Goal: Check status: Check status

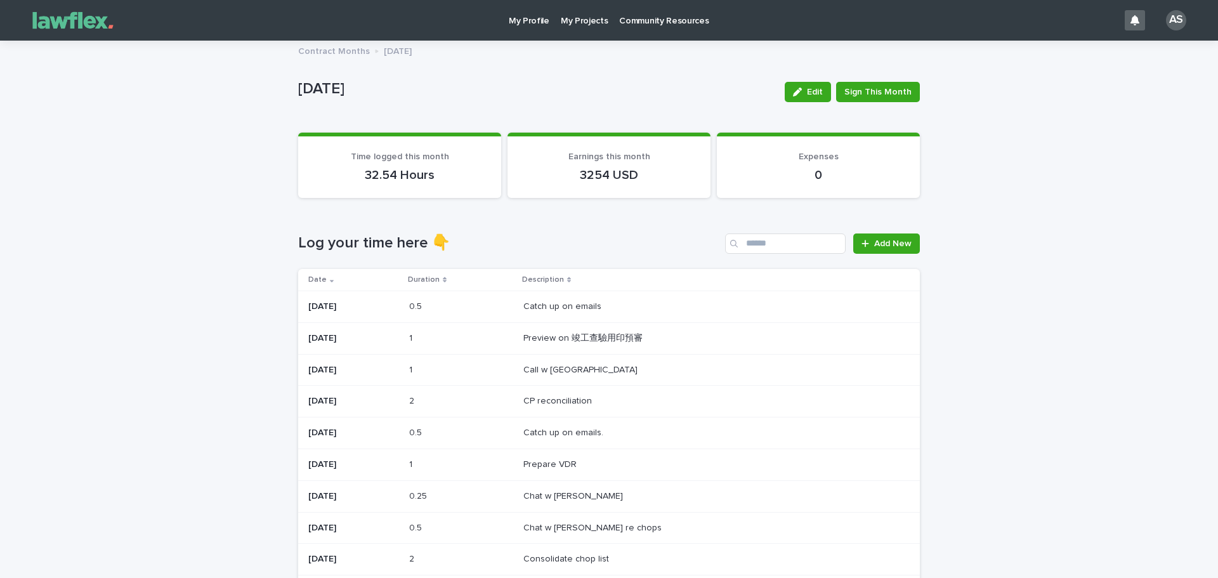
click at [467, 421] on td "0.5 0.5" at bounding box center [461, 433] width 114 height 32
drag, startPoint x: 1006, startPoint y: 337, endPoint x: 956, endPoint y: 384, distance: 68.2
click at [1009, 337] on div "Loading... Saving… Loading... Saving… [DATE] Edit Sign This Month [DATE] Edit S…" at bounding box center [609, 539] width 1218 height 996
